Goal: Task Accomplishment & Management: Manage account settings

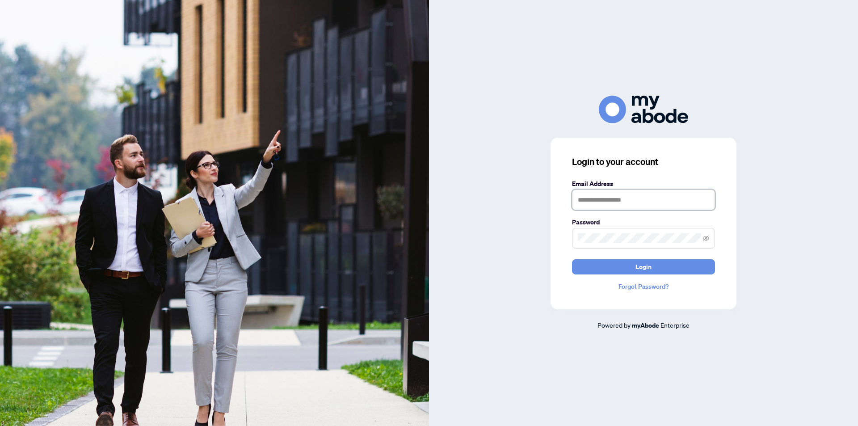
click at [606, 203] on input "text" at bounding box center [643, 199] width 143 height 21
type input "**********"
click at [703, 239] on icon "eye-invisible" at bounding box center [706, 238] width 6 height 6
click at [635, 264] on span "Login" at bounding box center [643, 267] width 16 height 14
click at [643, 267] on span "Login" at bounding box center [643, 267] width 16 height 14
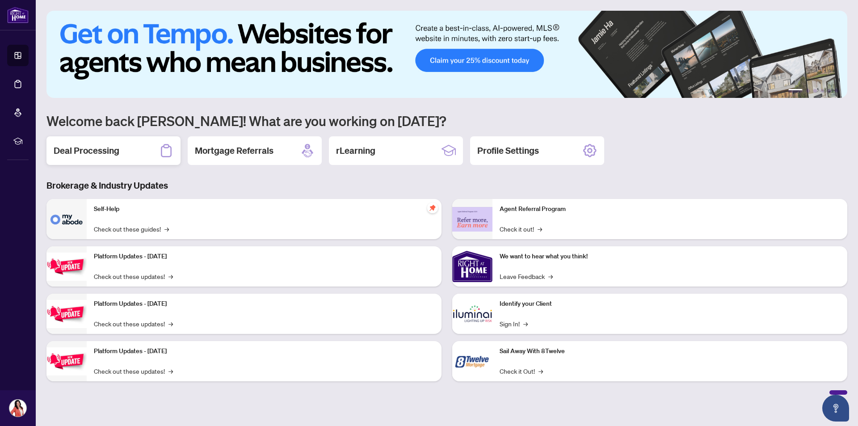
click at [144, 147] on div "Deal Processing" at bounding box center [113, 150] width 134 height 29
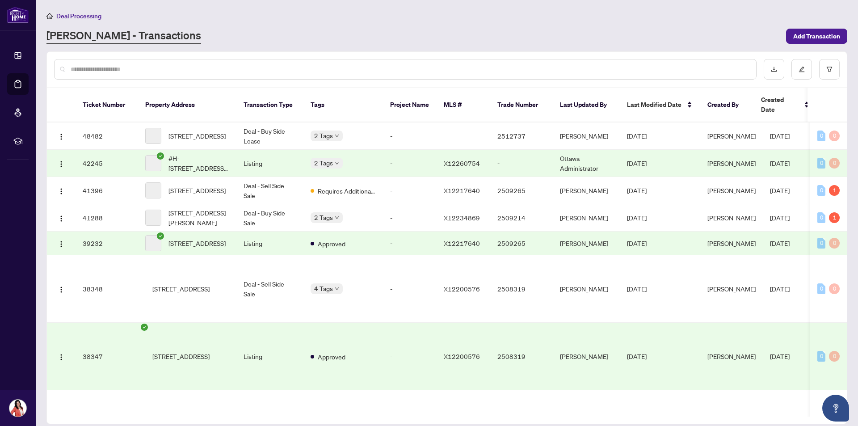
click at [333, 158] on div "2 Tags" at bounding box center [326, 163] width 32 height 10
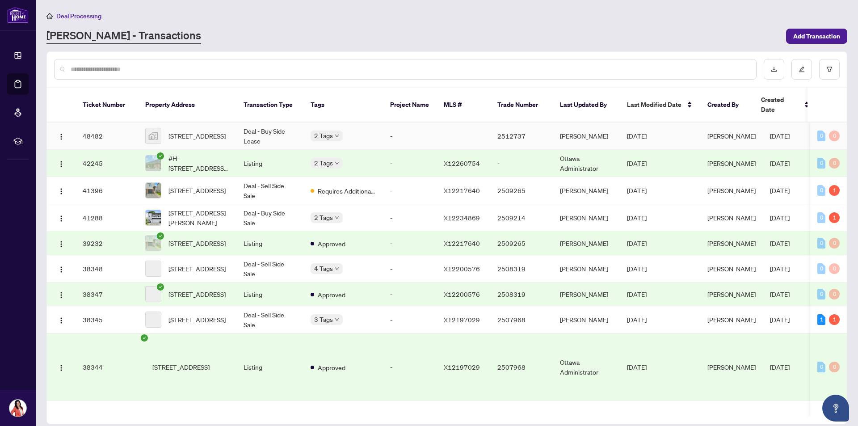
click at [333, 130] on div "2 Tags" at bounding box center [326, 135] width 32 height 10
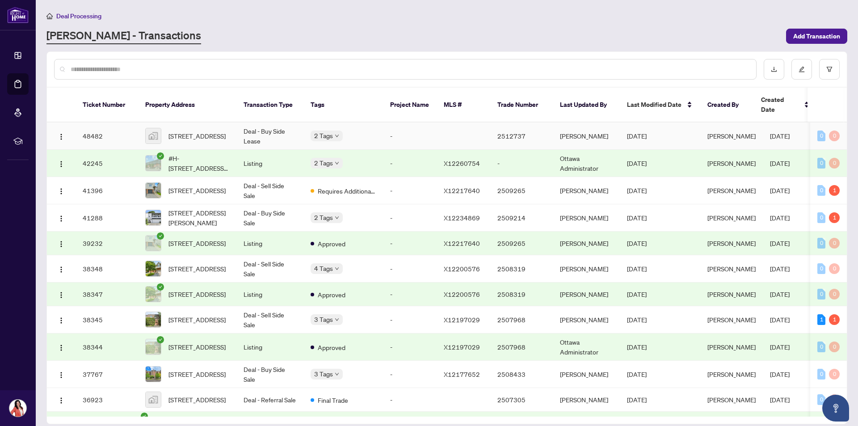
click at [206, 131] on span "[STREET_ADDRESS]" at bounding box center [196, 136] width 57 height 10
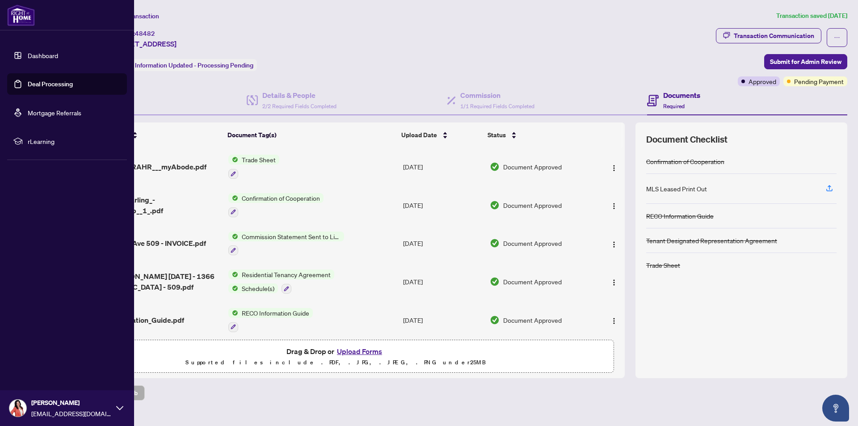
click at [39, 84] on link "Deal Processing" at bounding box center [50, 84] width 45 height 8
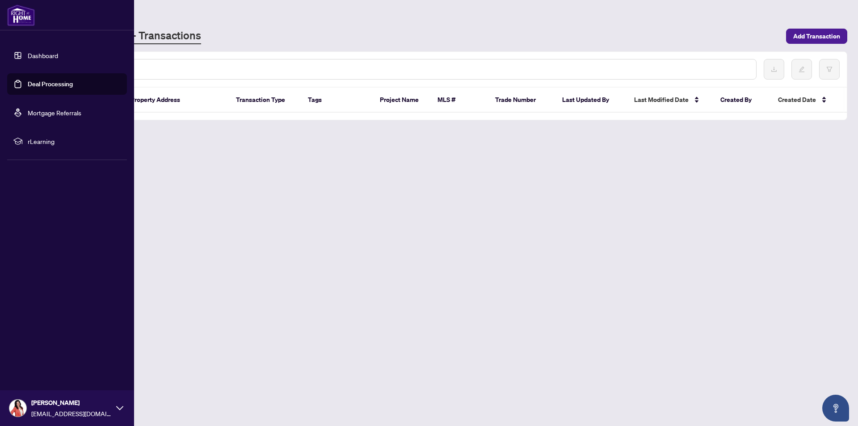
click at [232, 17] on div "Deal Processing" at bounding box center [446, 16] width 801 height 10
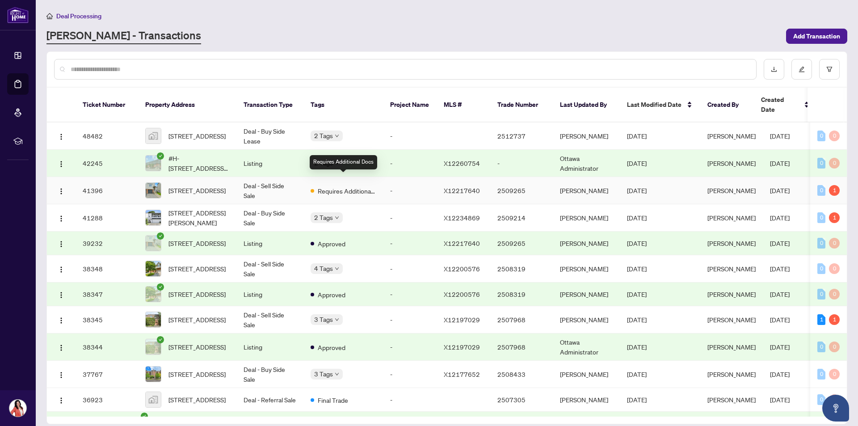
click at [343, 186] on span "Requires Additional Docs" at bounding box center [347, 191] width 58 height 10
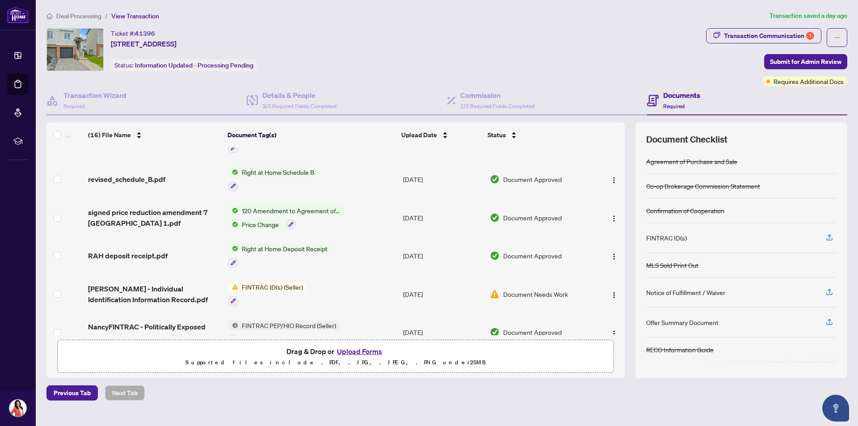
scroll to position [268, 0]
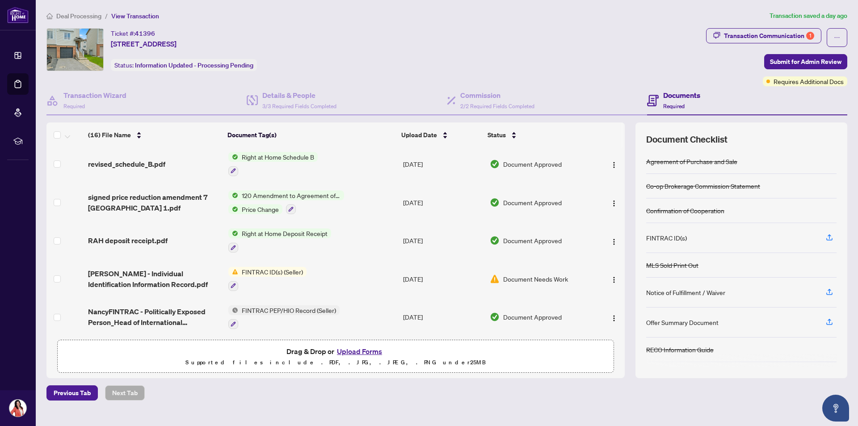
click at [546, 277] on span "Document Needs Work" at bounding box center [535, 279] width 65 height 10
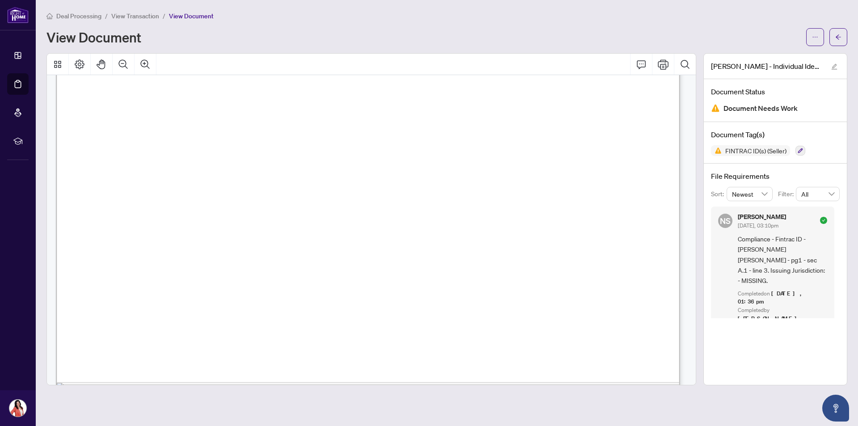
scroll to position [1251, 0]
click at [834, 36] on button "button" at bounding box center [838, 37] width 18 height 18
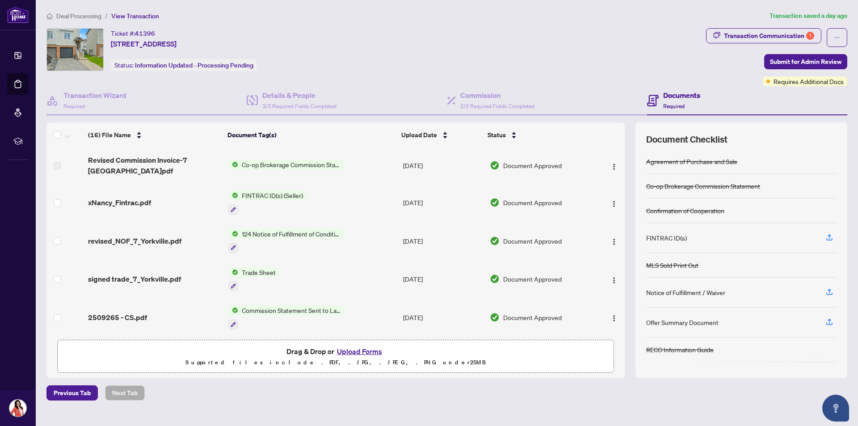
click at [359, 349] on button "Upload Forms" at bounding box center [359, 351] width 50 height 12
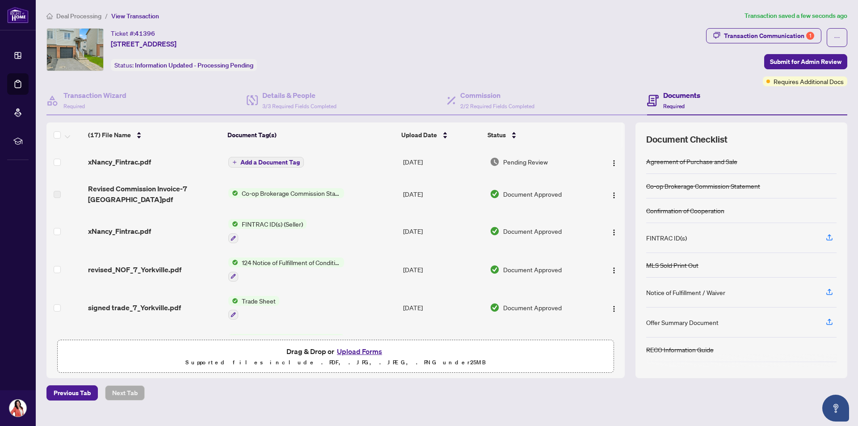
click at [264, 161] on span "Add a Document Tag" at bounding box center [269, 162] width 59 height 6
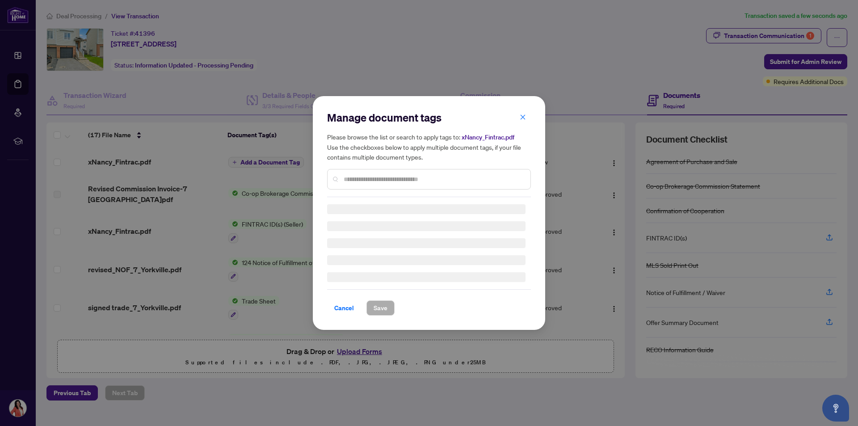
click at [378, 183] on input "text" at bounding box center [434, 179] width 180 height 10
type input "*******"
click at [354, 181] on div "Manage document tags Please browse the list or search to apply tags to: xNancy_…" at bounding box center [429, 212] width 204 height 205
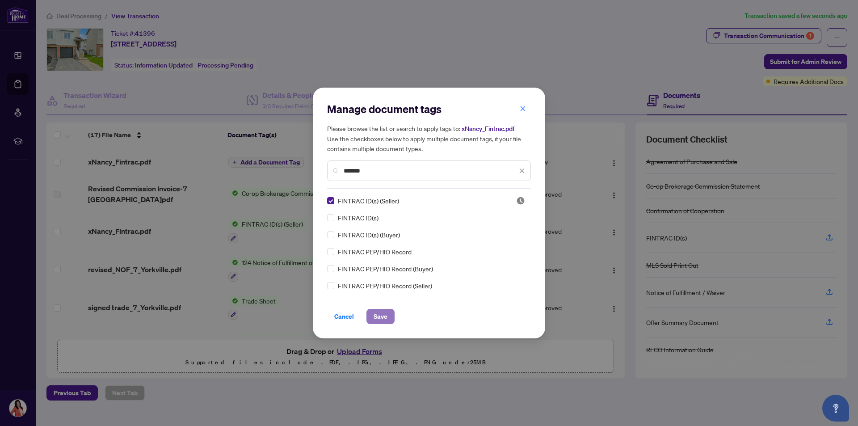
click at [381, 313] on span "Save" at bounding box center [380, 316] width 14 height 14
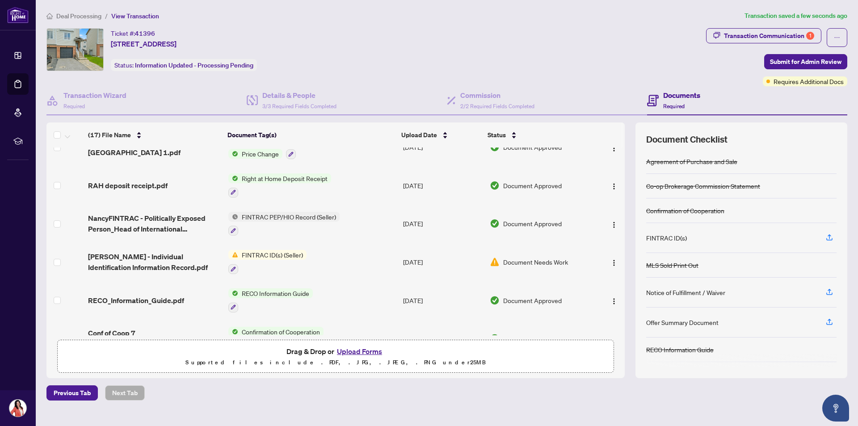
scroll to position [402, 0]
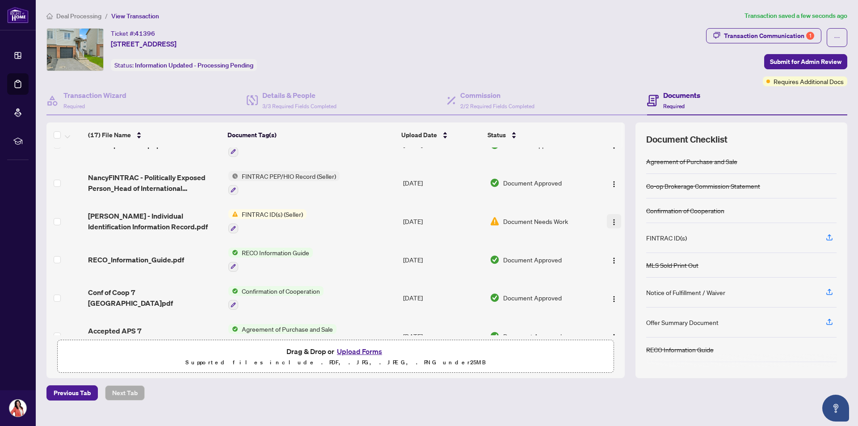
click at [612, 222] on img "button" at bounding box center [613, 221] width 7 height 7
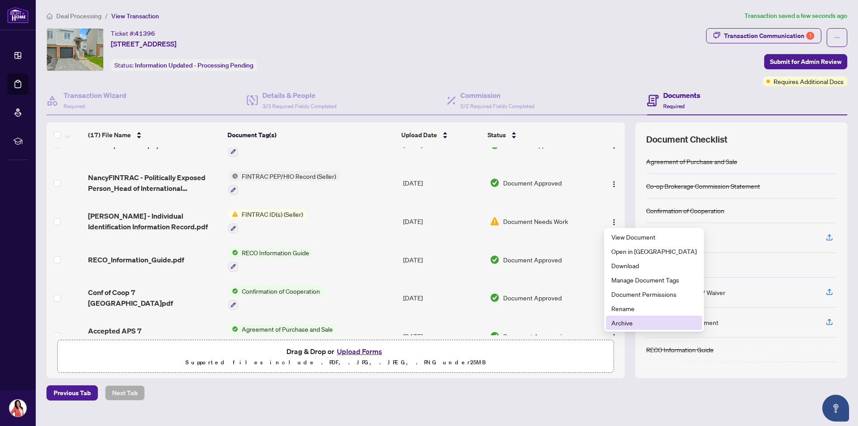
click at [622, 324] on span "Archive" at bounding box center [653, 323] width 85 height 10
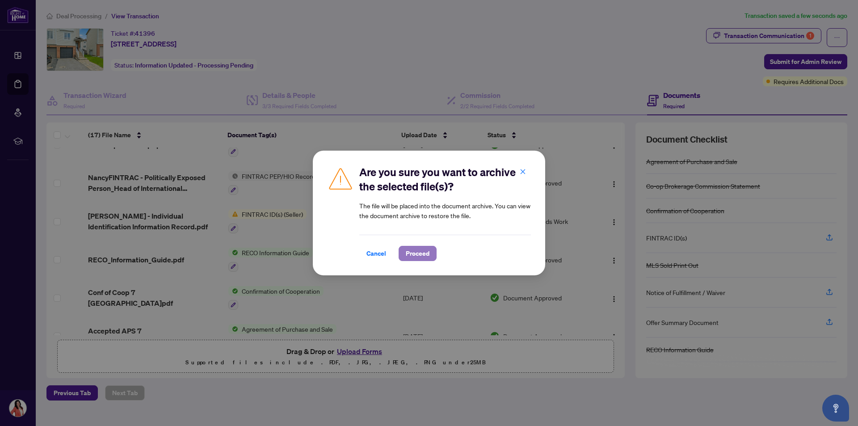
click at [427, 256] on span "Proceed" at bounding box center [418, 253] width 24 height 14
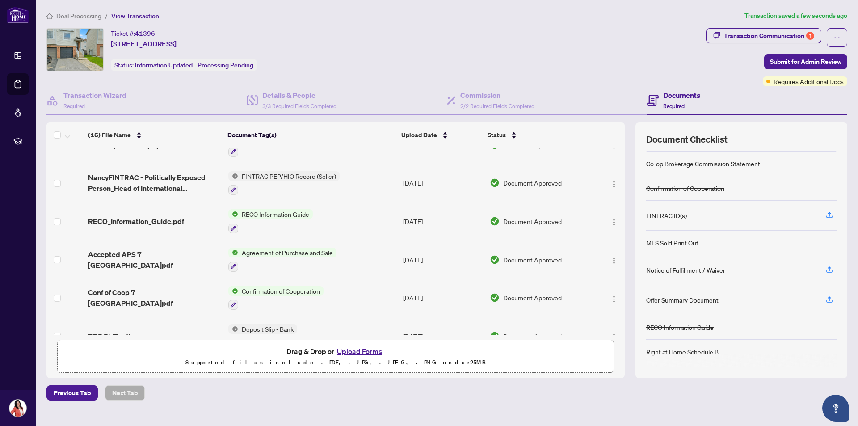
scroll to position [0, 0]
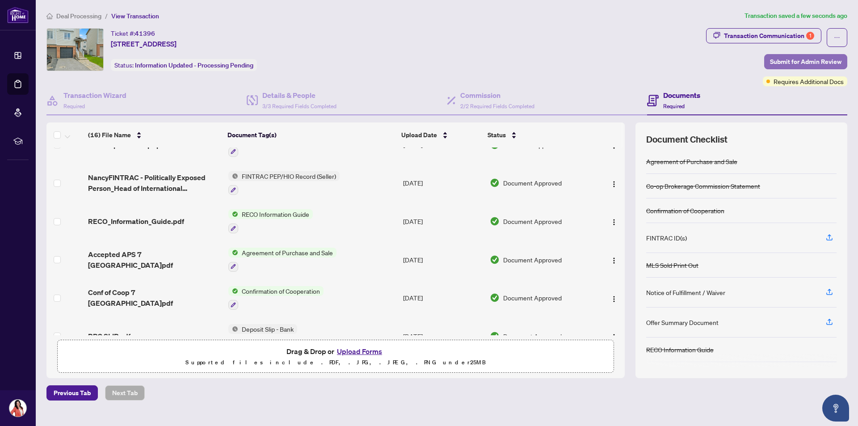
click at [792, 59] on span "Submit for Admin Review" at bounding box center [805, 61] width 71 height 14
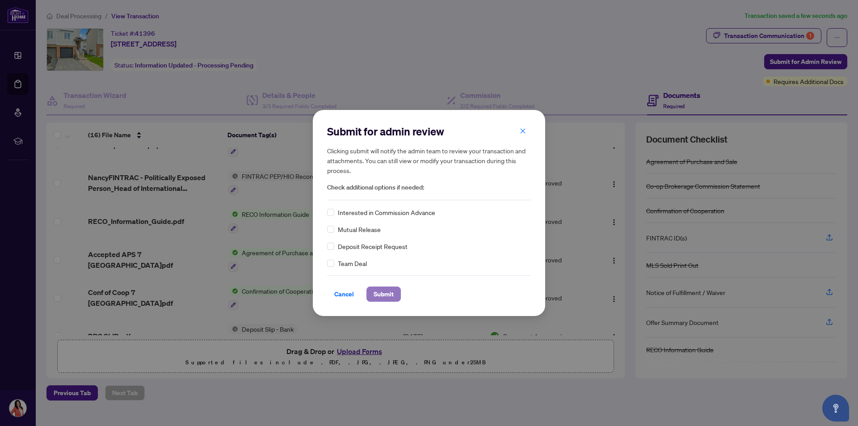
click at [381, 294] on span "Submit" at bounding box center [383, 294] width 20 height 14
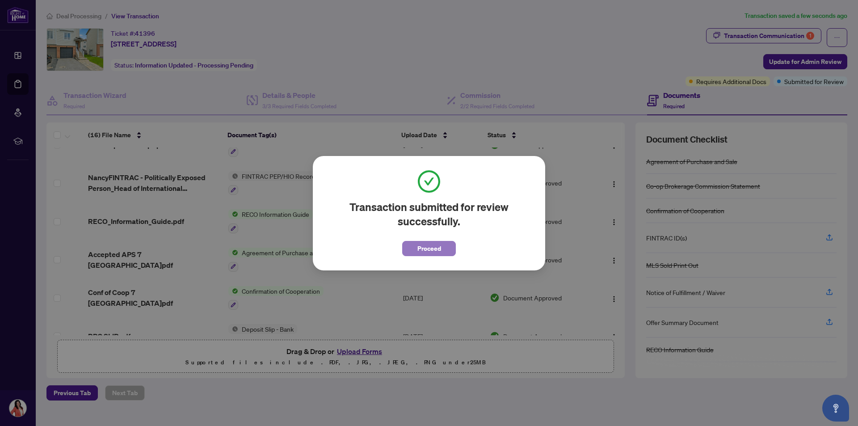
click at [430, 249] on span "Proceed" at bounding box center [429, 248] width 24 height 14
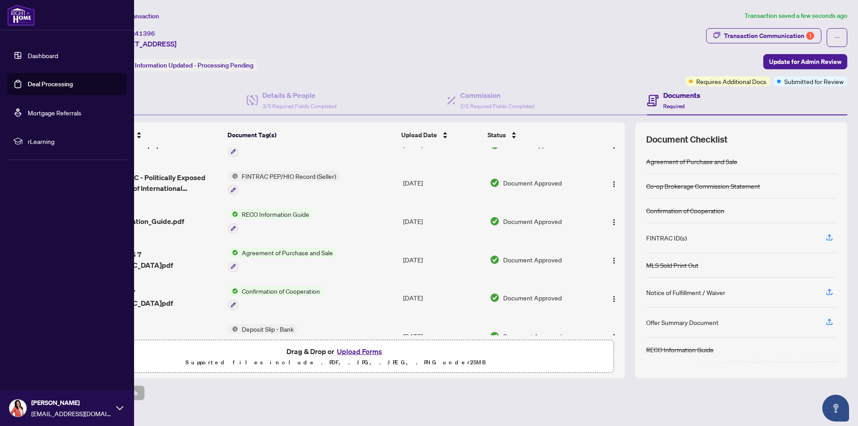
click at [42, 84] on link "Deal Processing" at bounding box center [50, 84] width 45 height 8
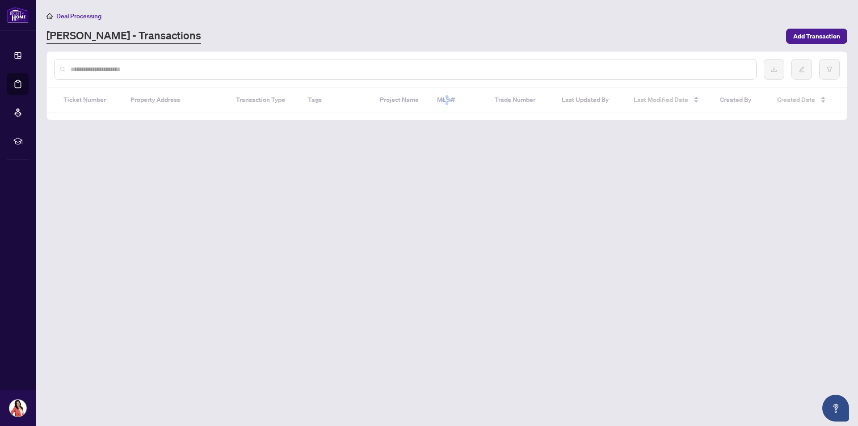
click at [190, 26] on div "Deal Processing [PERSON_NAME] - Transactions Add Transaction" at bounding box center [446, 28] width 801 height 34
click at [104, 19] on div "Deal Processing" at bounding box center [446, 16] width 801 height 10
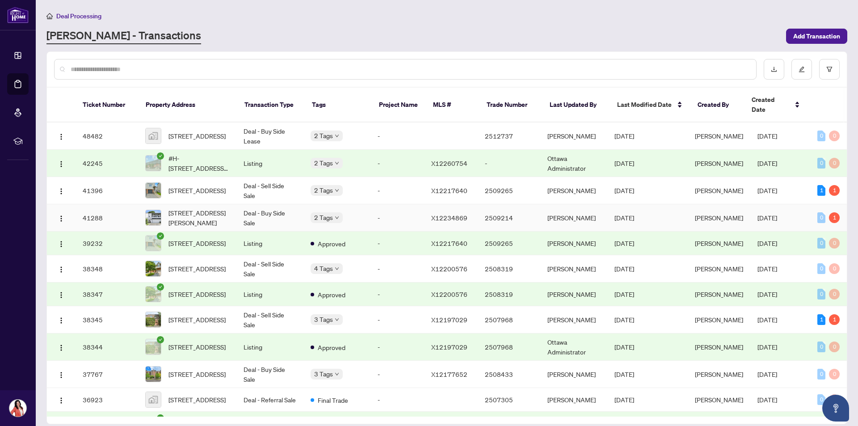
click at [273, 205] on td "Deal - Buy Side Sale" at bounding box center [269, 217] width 67 height 27
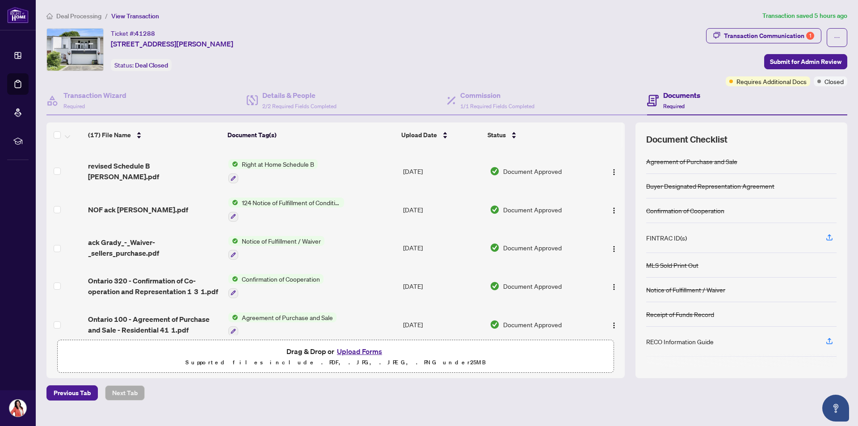
scroll to position [373, 0]
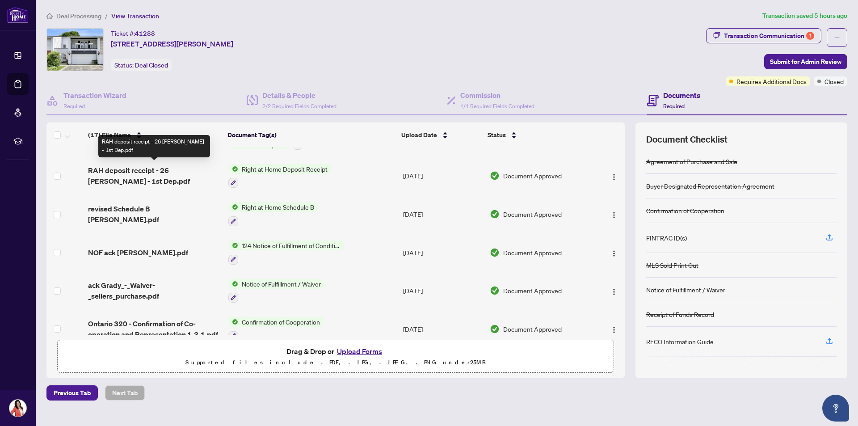
click at [161, 168] on span "RAH deposit receipt - 26 [PERSON_NAME] - 1st Dep.pdf" at bounding box center [154, 175] width 133 height 21
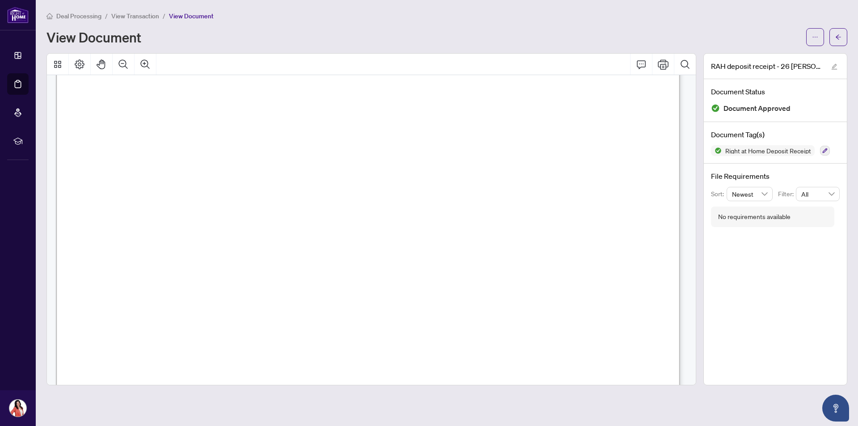
scroll to position [268, 0]
click at [838, 38] on icon "arrow-left" at bounding box center [838, 37] width 6 height 6
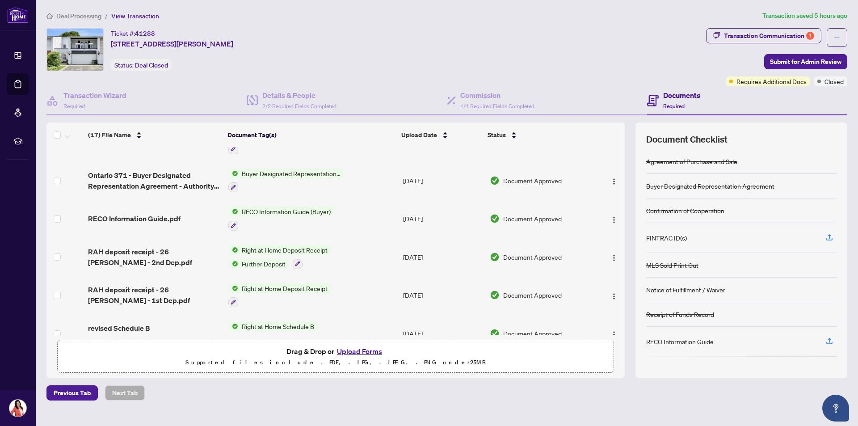
scroll to position [268, 0]
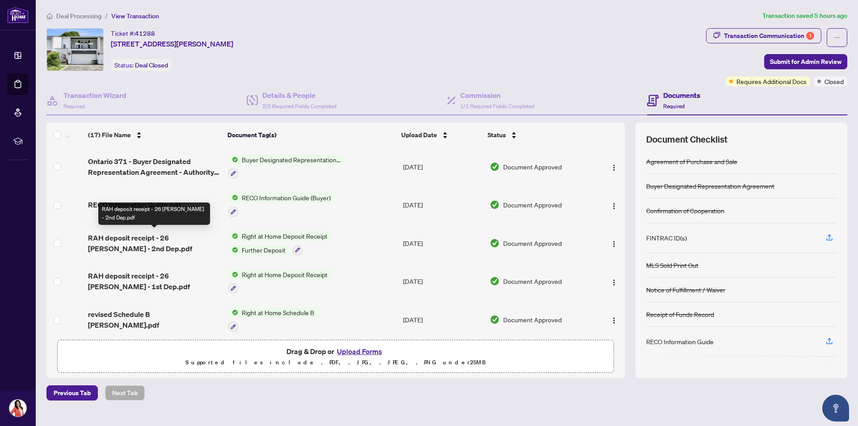
click at [165, 238] on span "RAH deposit receipt - 26 [PERSON_NAME] - 2nd Dep.pdf" at bounding box center [154, 242] width 133 height 21
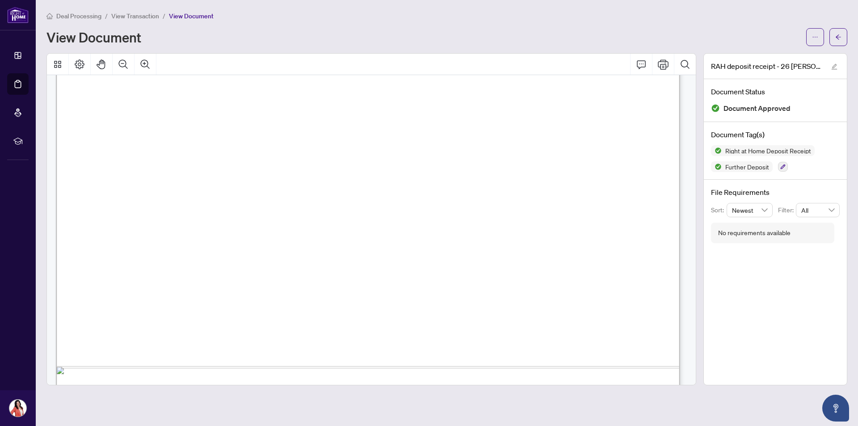
scroll to position [223, 0]
click at [837, 38] on icon "arrow-left" at bounding box center [837, 36] width 5 height 5
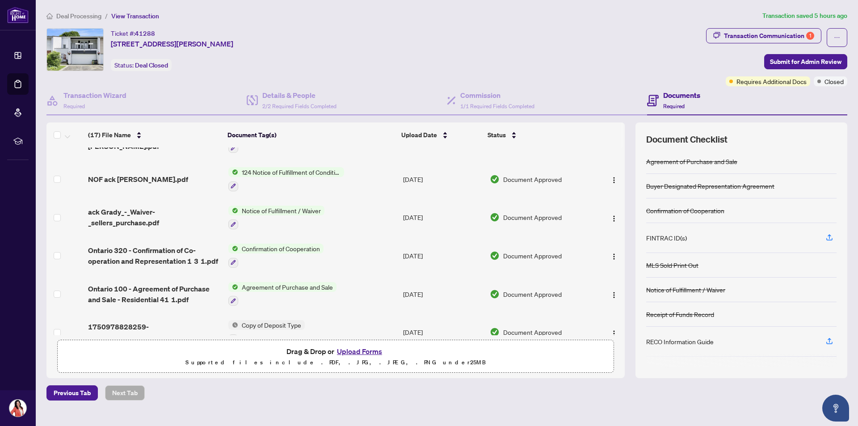
scroll to position [463, 0]
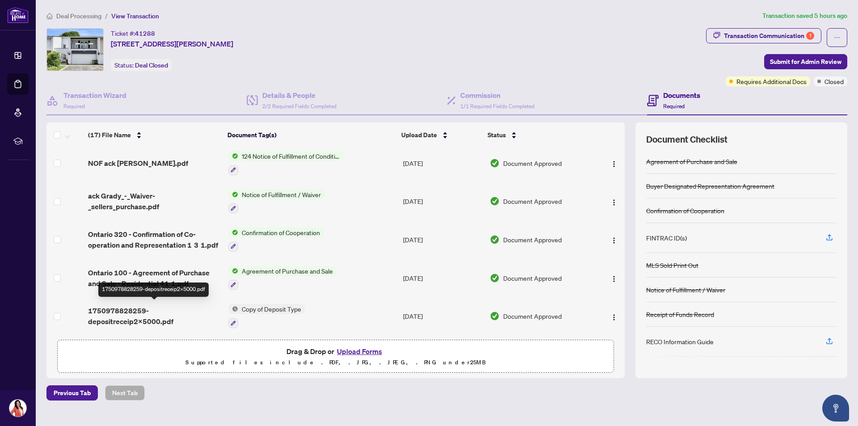
click at [135, 305] on span "1750978828259-depositreceip2x5000.pdf" at bounding box center [154, 315] width 133 height 21
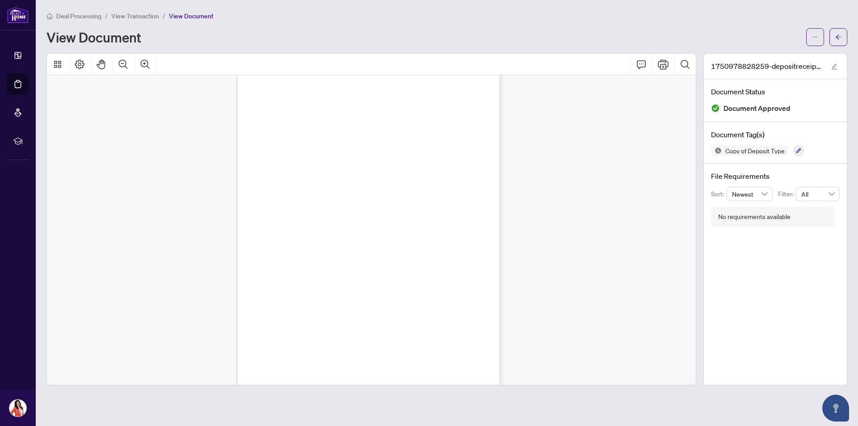
scroll to position [447, 0]
click at [344, 252] on div "Page 2" at bounding box center [367, 202] width 260 height 368
click at [374, 245] on div "Page 2" at bounding box center [367, 202] width 260 height 368
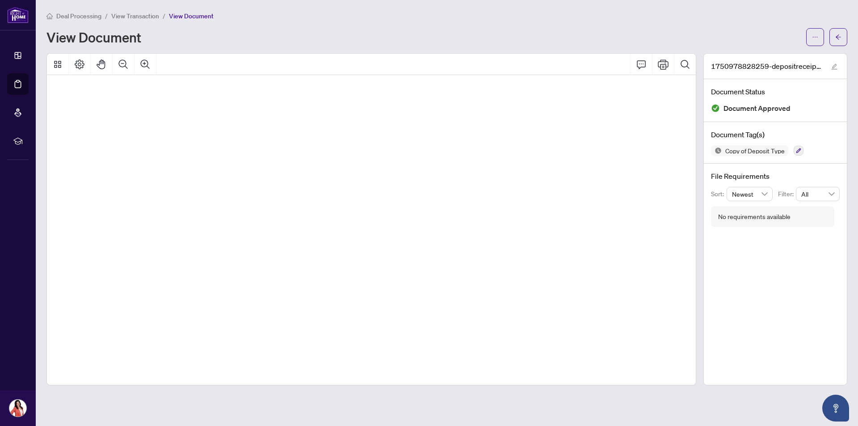
scroll to position [2541, 280]
click at [840, 37] on icon "arrow-left" at bounding box center [838, 37] width 6 height 6
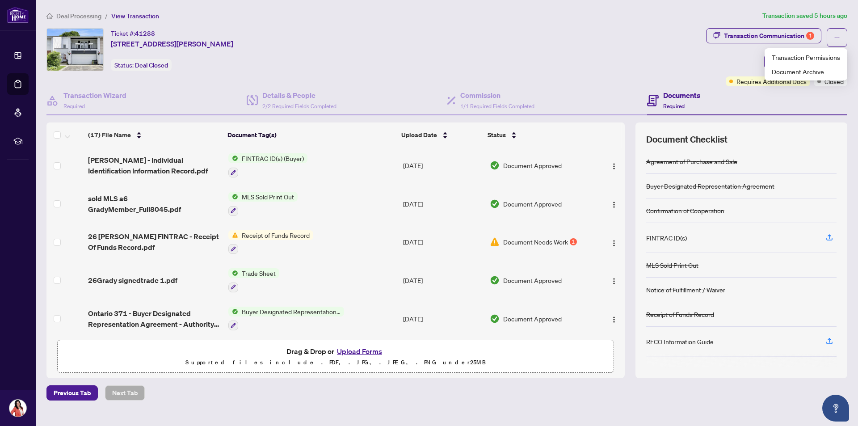
scroll to position [134, 0]
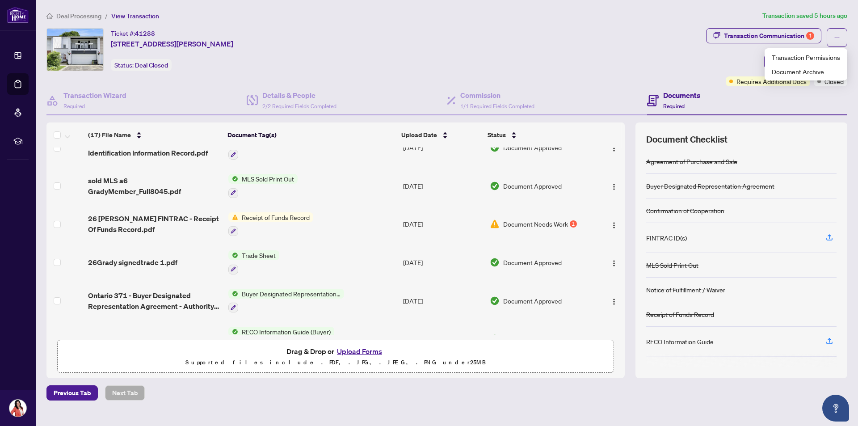
click at [259, 214] on span "Receipt of Funds Record" at bounding box center [275, 217] width 75 height 10
click at [508, 219] on span "Document Needs Work" at bounding box center [535, 224] width 65 height 10
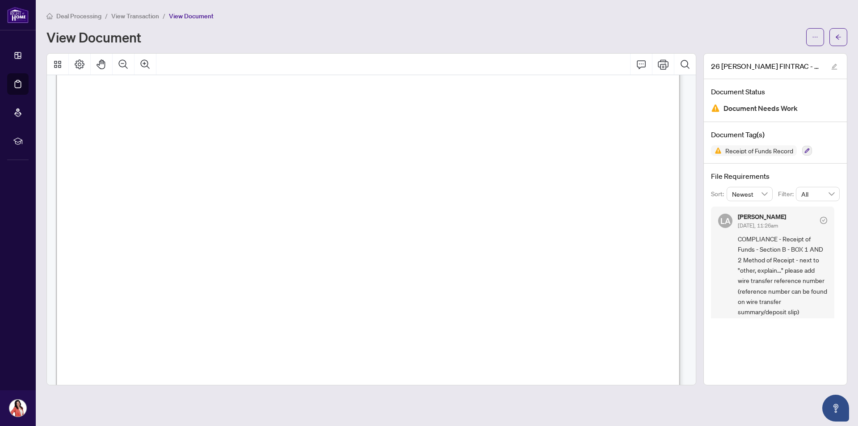
scroll to position [223, 0]
click at [842, 42] on button "button" at bounding box center [838, 37] width 18 height 18
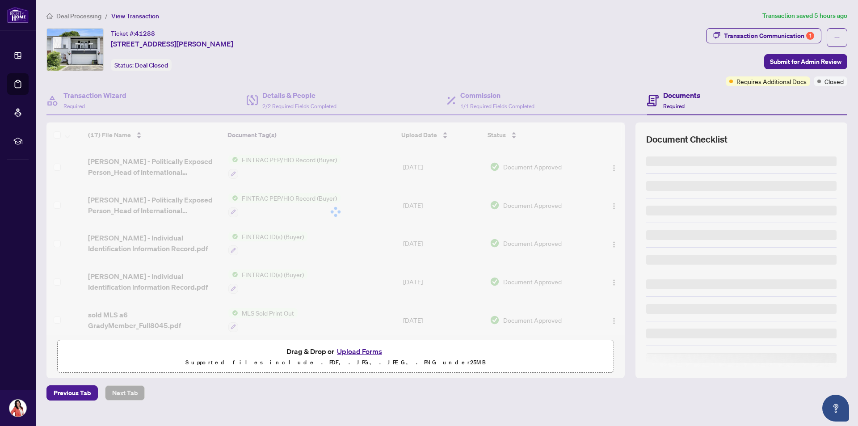
click at [352, 359] on p "Supported files include .PDF, .JPG, .JPEG, .PNG under 25 MB" at bounding box center [335, 362] width 545 height 11
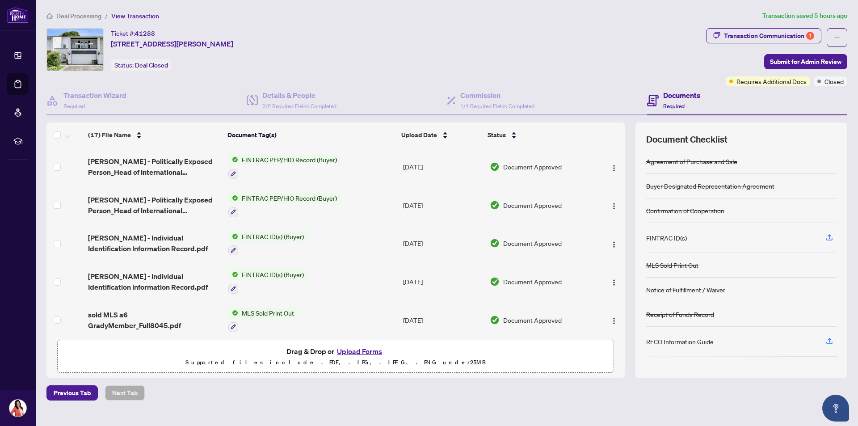
click at [368, 351] on button "Upload Forms" at bounding box center [359, 351] width 50 height 12
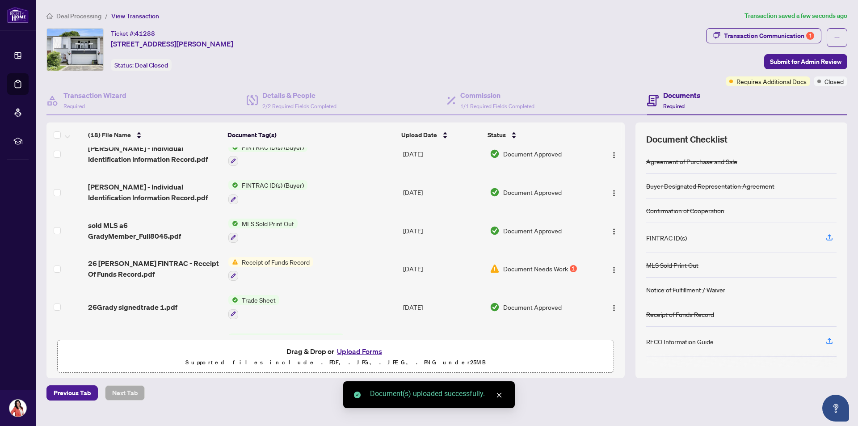
scroll to position [134, 0]
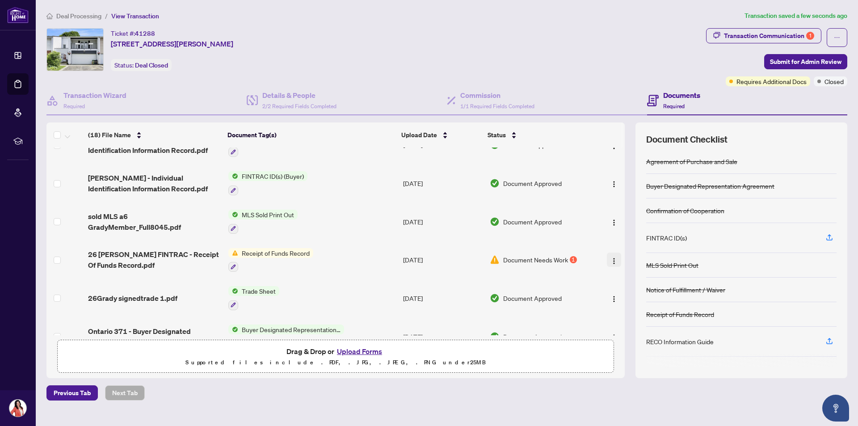
click at [610, 260] on img "button" at bounding box center [613, 260] width 7 height 7
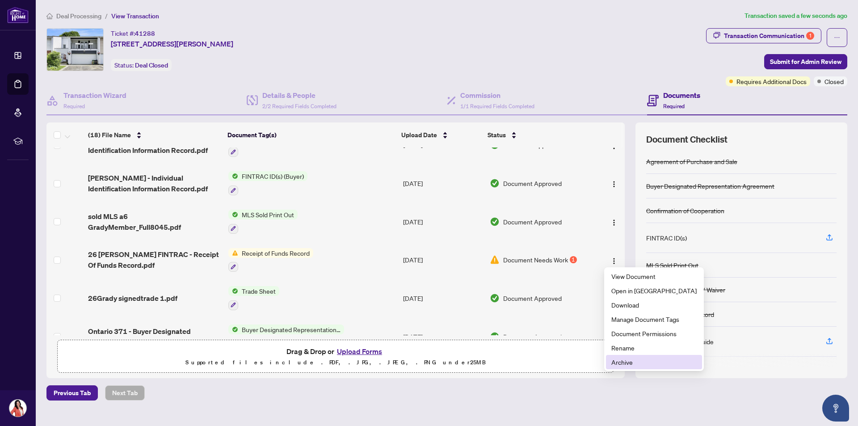
click at [628, 363] on span "Archive" at bounding box center [653, 362] width 85 height 10
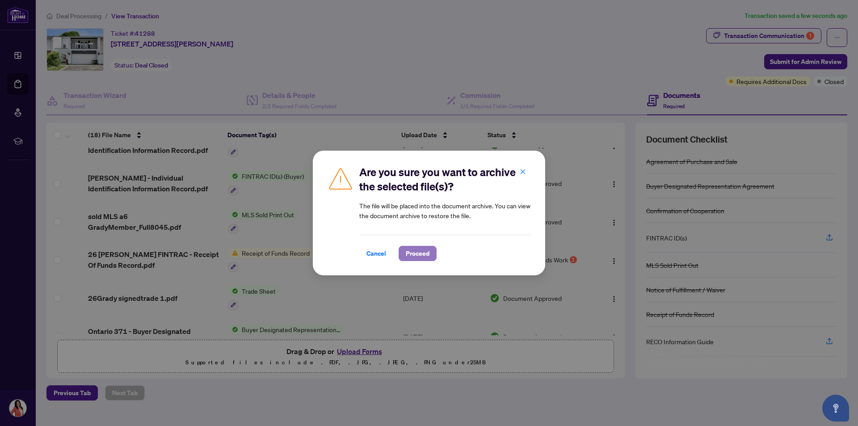
click at [420, 256] on span "Proceed" at bounding box center [418, 253] width 24 height 14
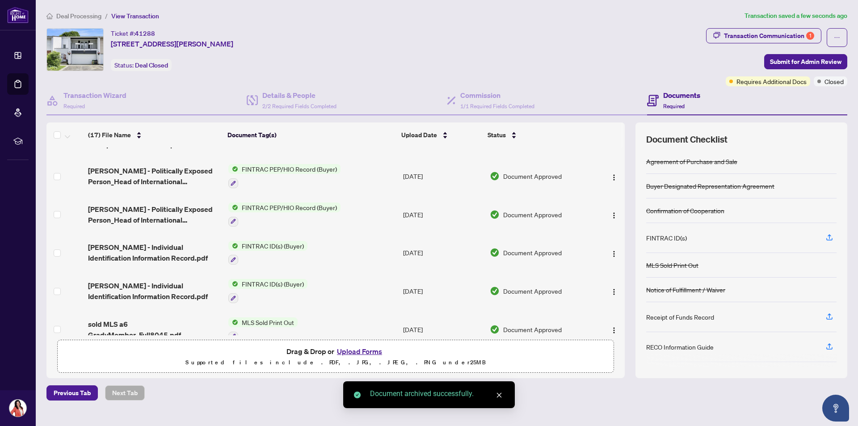
scroll to position [0, 0]
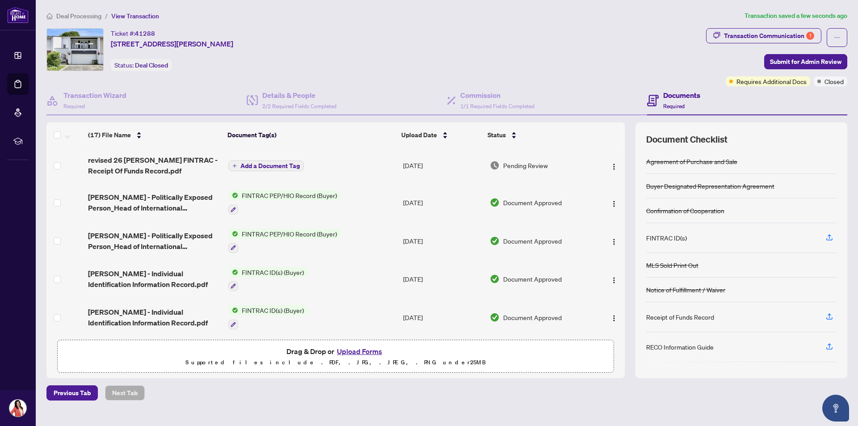
click at [278, 165] on span "Add a Document Tag" at bounding box center [269, 166] width 59 height 6
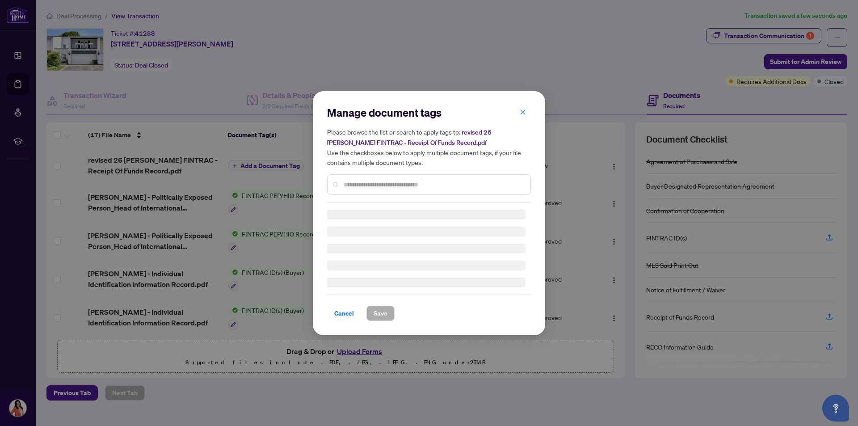
click at [380, 184] on div "Manage document tags Please browse the list or search to apply tags to: revised…" at bounding box center [429, 153] width 204 height 97
click at [345, 185] on div "Manage document tags Please browse the list or search to apply tags to: revised…" at bounding box center [429, 212] width 204 height 215
click at [409, 186] on div "Manage document tags Please browse the list or search to apply tags to: revised…" at bounding box center [429, 212] width 204 height 215
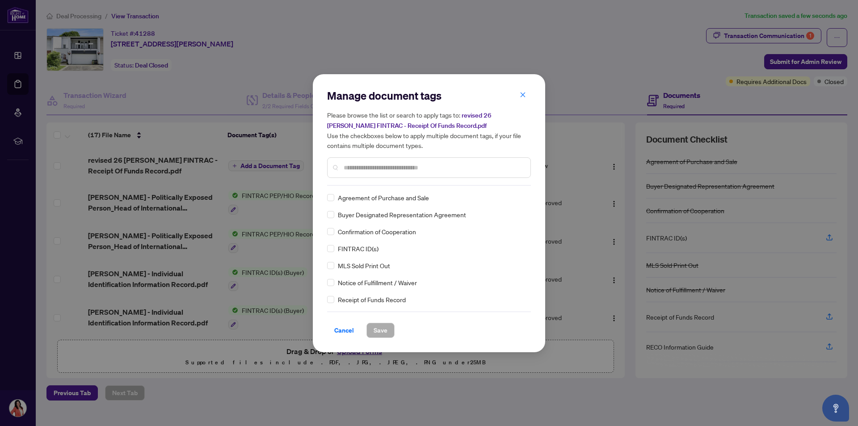
click at [400, 166] on input "text" at bounding box center [434, 168] width 180 height 10
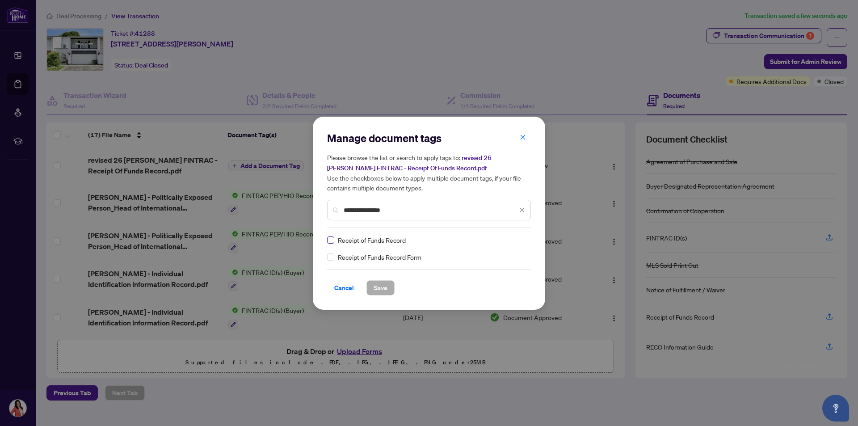
type input "**********"
click at [378, 288] on span "Save" at bounding box center [380, 288] width 14 height 14
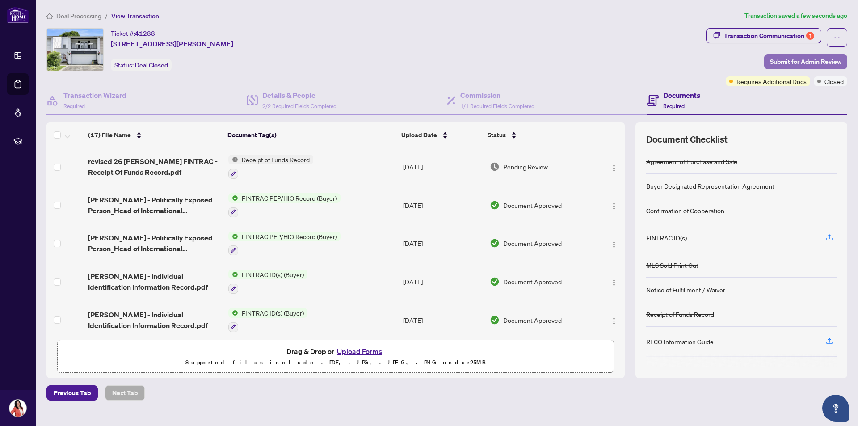
click at [779, 63] on span "Submit for Admin Review" at bounding box center [805, 61] width 71 height 14
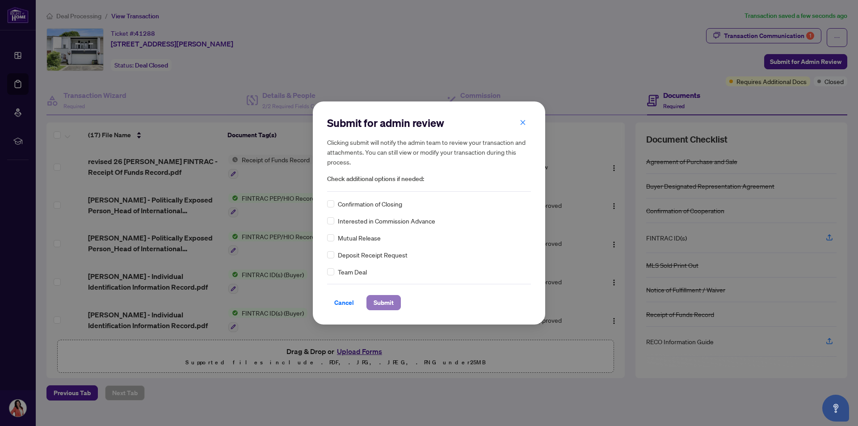
click at [381, 303] on span "Submit" at bounding box center [383, 302] width 20 height 14
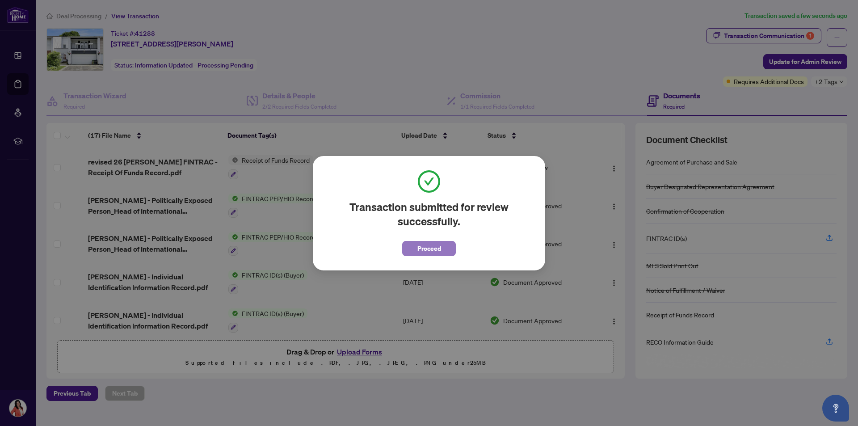
click at [421, 249] on span "Proceed" at bounding box center [429, 248] width 24 height 14
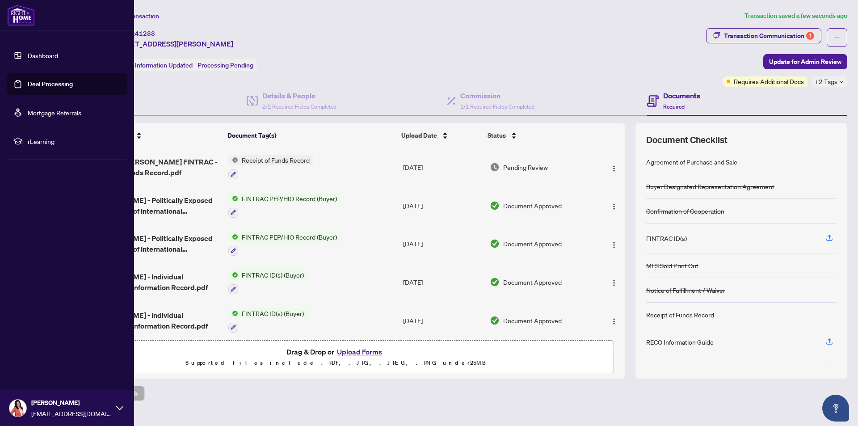
click at [35, 86] on link "Deal Processing" at bounding box center [50, 84] width 45 height 8
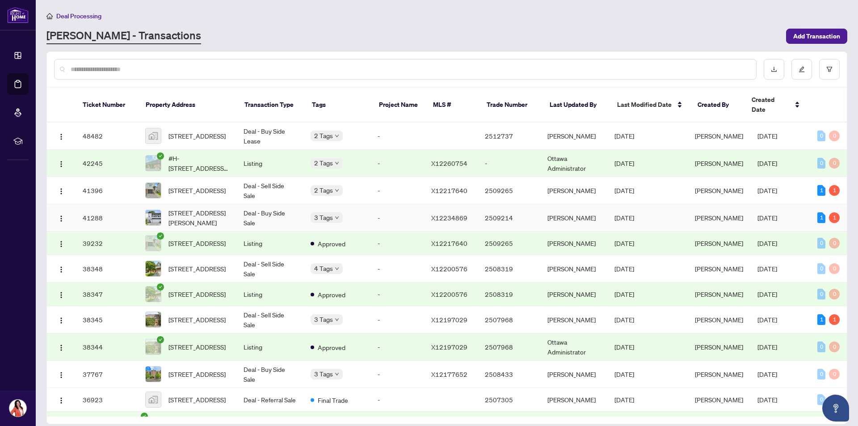
click at [270, 205] on td "Deal - Buy Side Sale" at bounding box center [269, 217] width 67 height 27
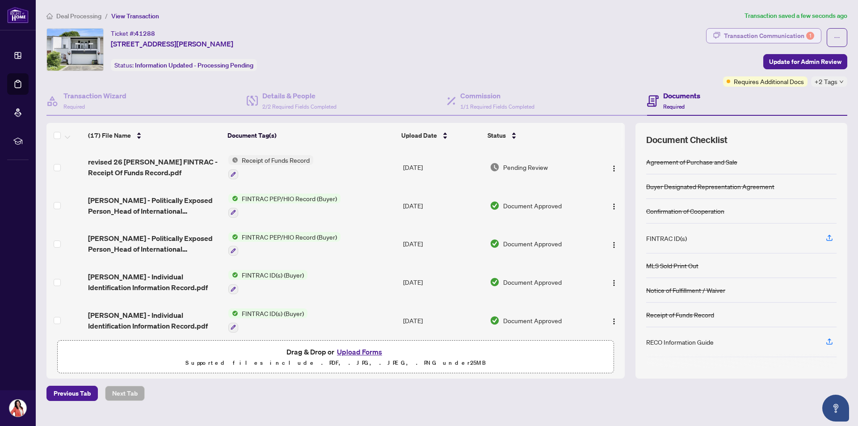
click at [780, 36] on div "Transaction Communication 1" at bounding box center [769, 36] width 90 height 14
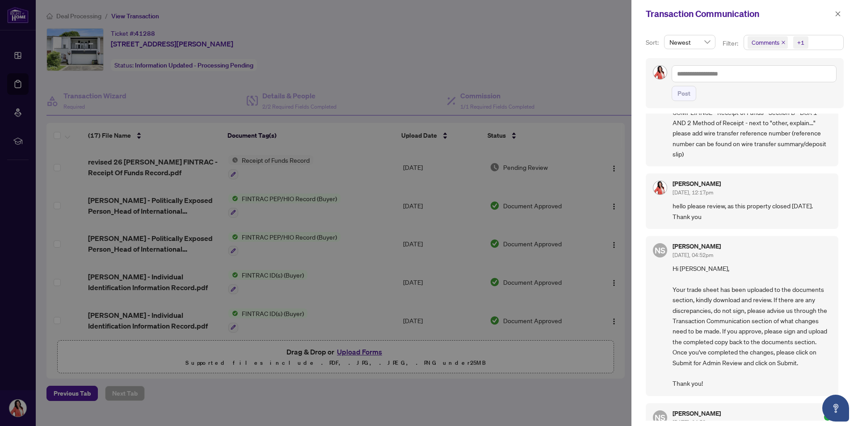
scroll to position [89, 0]
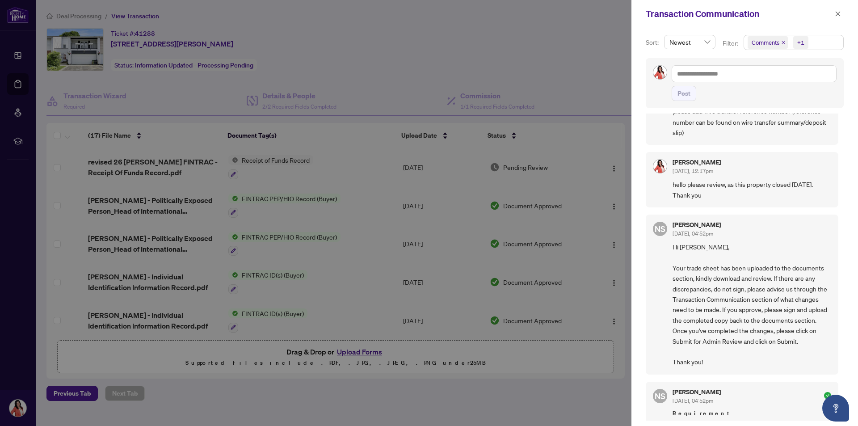
click at [20, 56] on div at bounding box center [429, 213] width 858 height 426
click at [21, 88] on div at bounding box center [429, 213] width 858 height 426
click at [835, 13] on icon "close" at bounding box center [837, 14] width 6 height 6
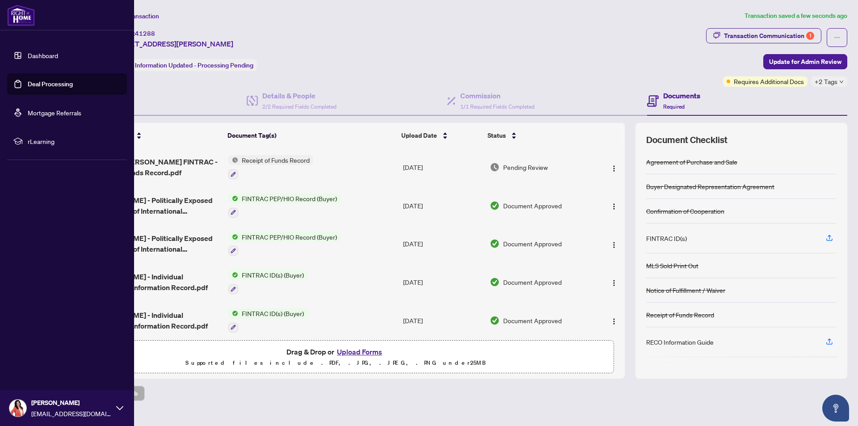
click at [36, 82] on link "Deal Processing" at bounding box center [50, 84] width 45 height 8
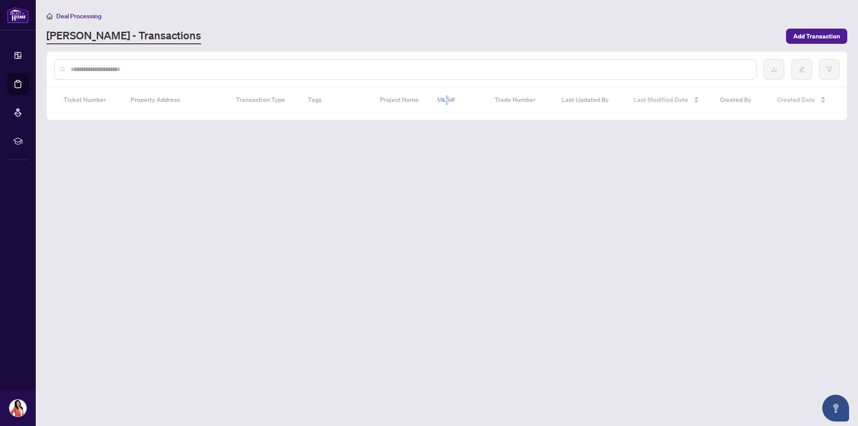
click at [192, 29] on div "[PERSON_NAME] - Transactions" at bounding box center [413, 36] width 734 height 16
click at [116, 13] on div "Deal Processing" at bounding box center [446, 16] width 801 height 10
click at [198, 23] on div "Deal Processing [PERSON_NAME] - Transactions Add Transaction" at bounding box center [446, 28] width 801 height 34
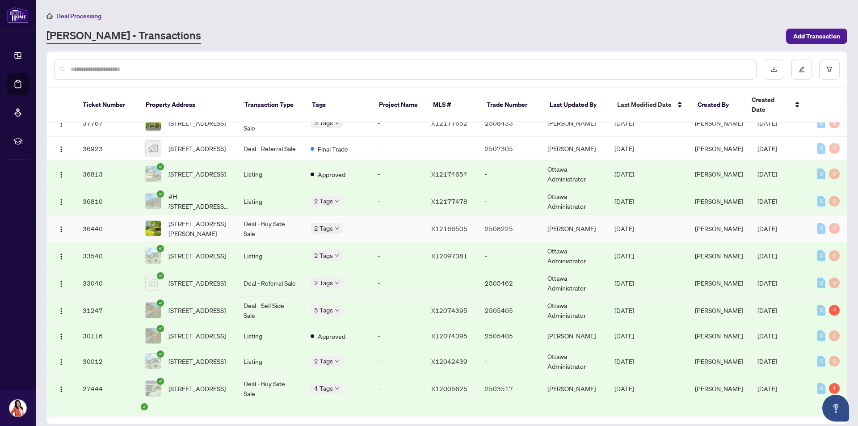
scroll to position [251, 0]
click at [209, 226] on span "[STREET_ADDRESS][PERSON_NAME]" at bounding box center [198, 228] width 61 height 20
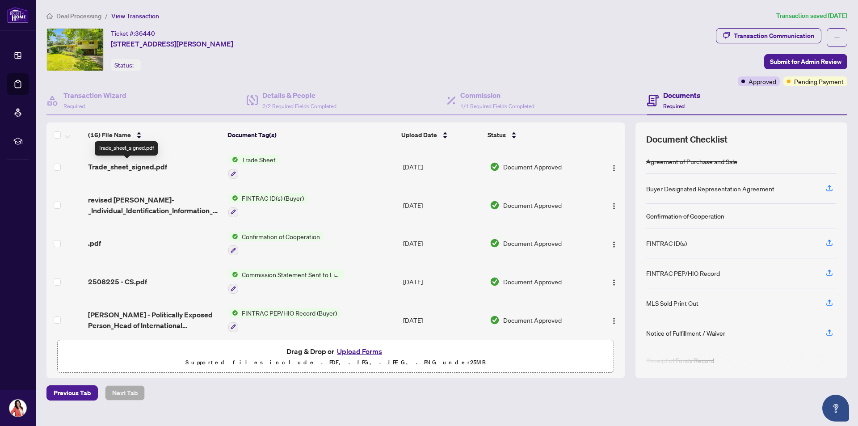
click at [142, 167] on span "Trade_sheet_signed.pdf" at bounding box center [127, 166] width 79 height 11
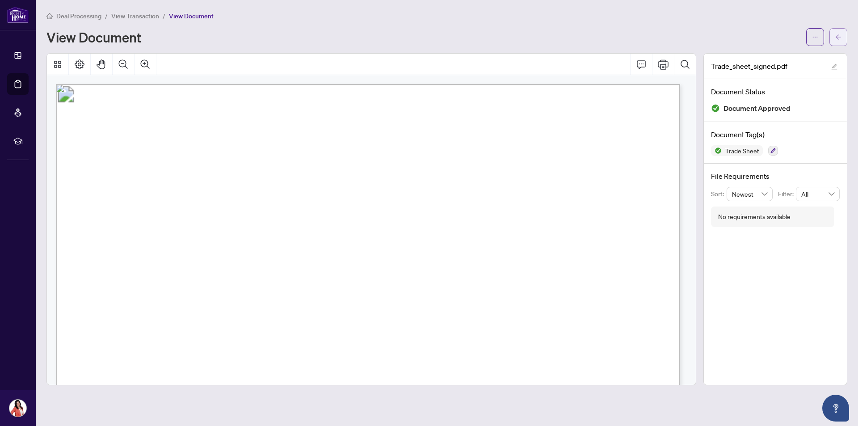
click at [837, 36] on icon "arrow-left" at bounding box center [838, 37] width 6 height 6
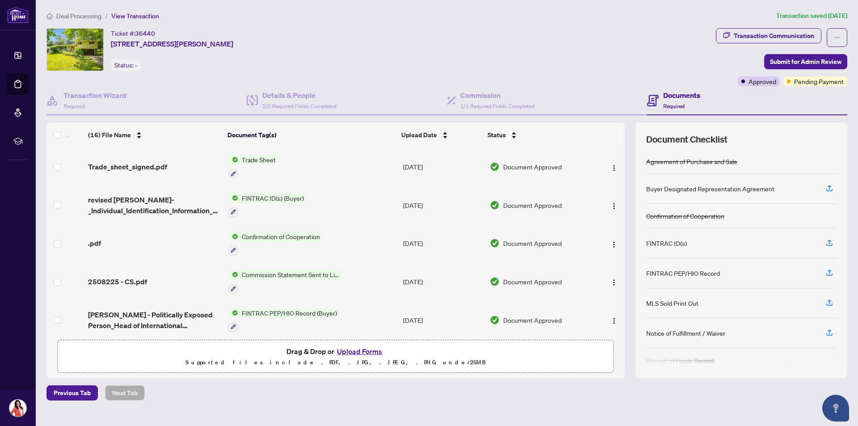
click at [84, 50] on img at bounding box center [75, 50] width 56 height 42
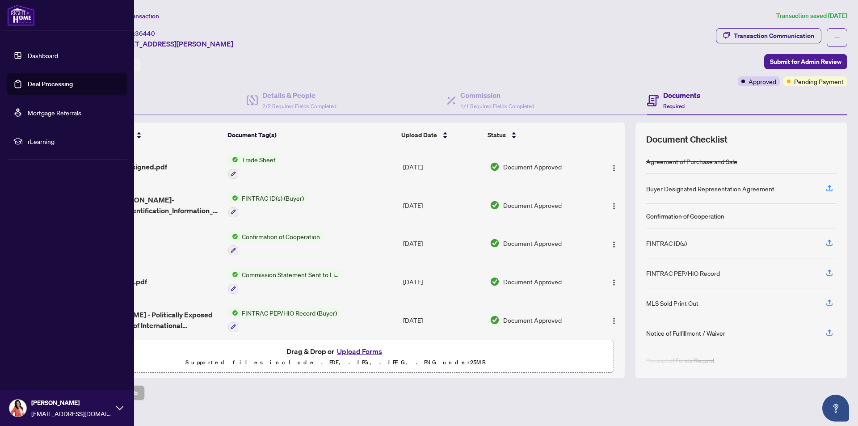
click at [45, 85] on link "Deal Processing" at bounding box center [50, 84] width 45 height 8
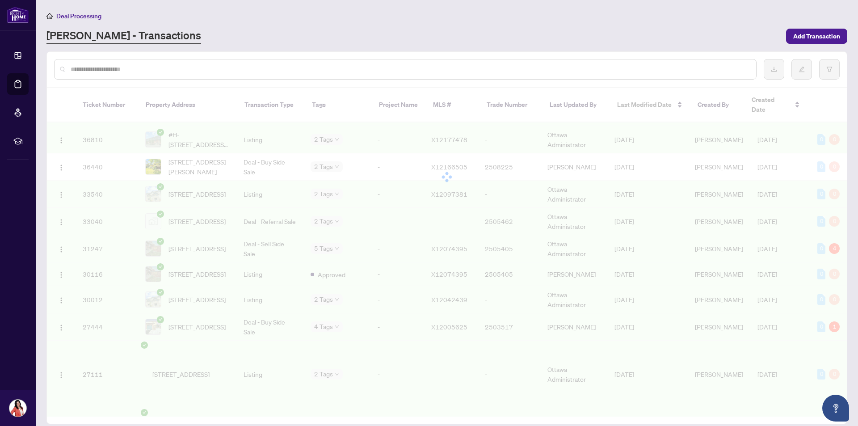
scroll to position [251, 0]
